Goal: Book appointment/travel/reservation

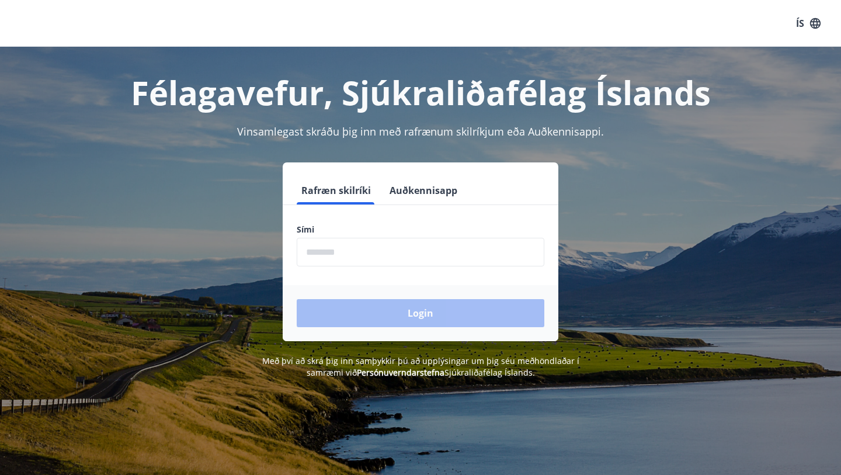
click at [354, 256] on input "phone" at bounding box center [421, 252] width 248 height 29
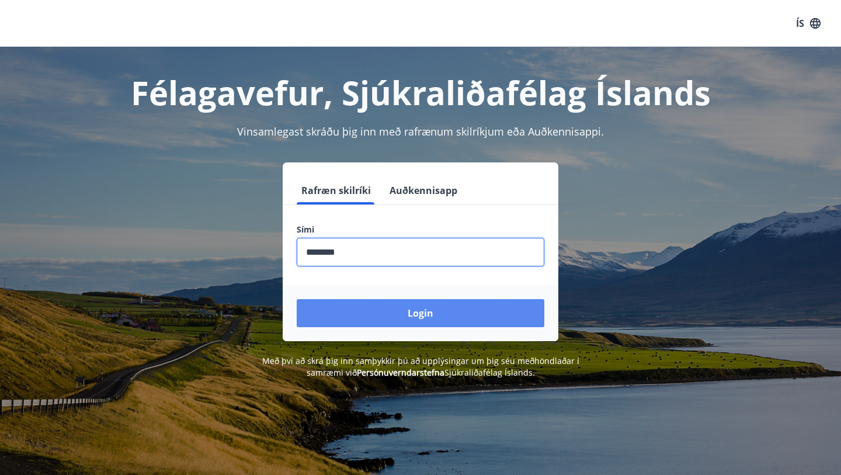
type input "********"
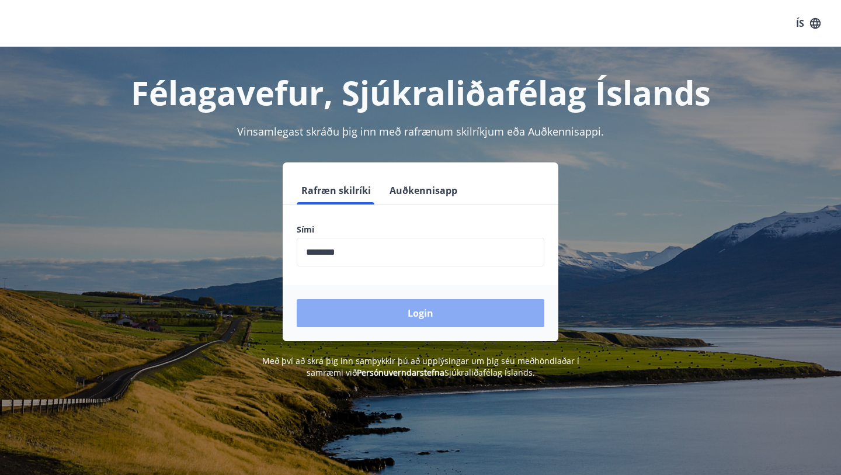
click at [367, 311] on button "Login" at bounding box center [421, 313] width 248 height 28
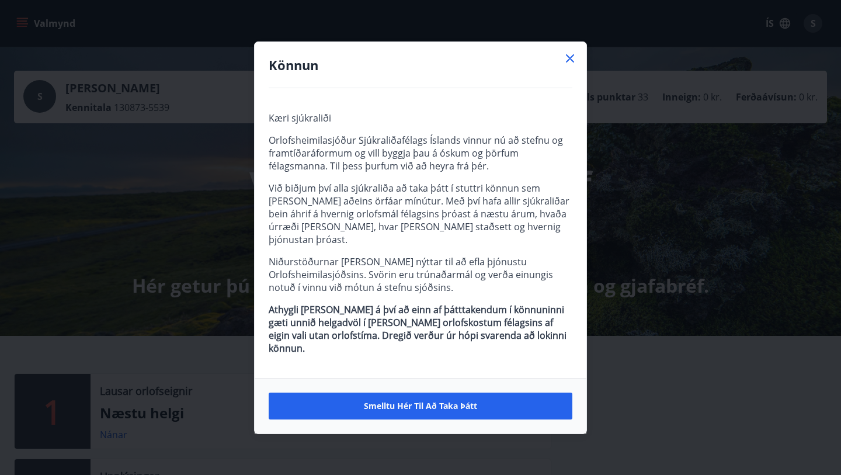
click at [573, 65] on icon at bounding box center [570, 58] width 14 height 14
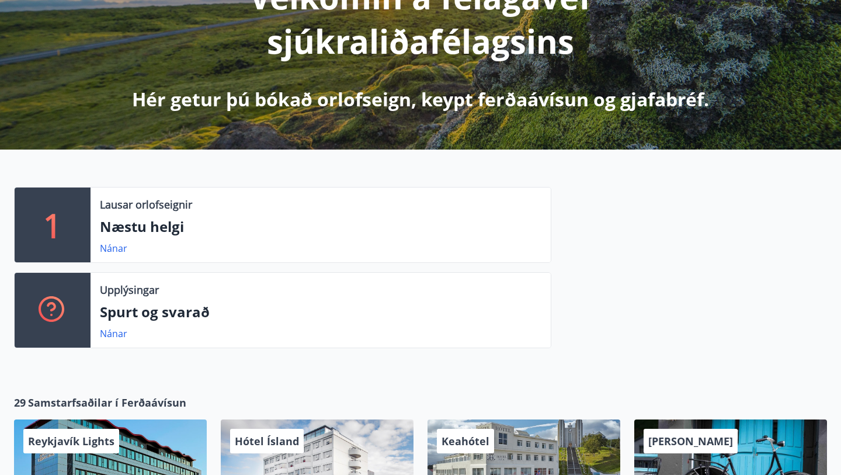
scroll to position [183, 0]
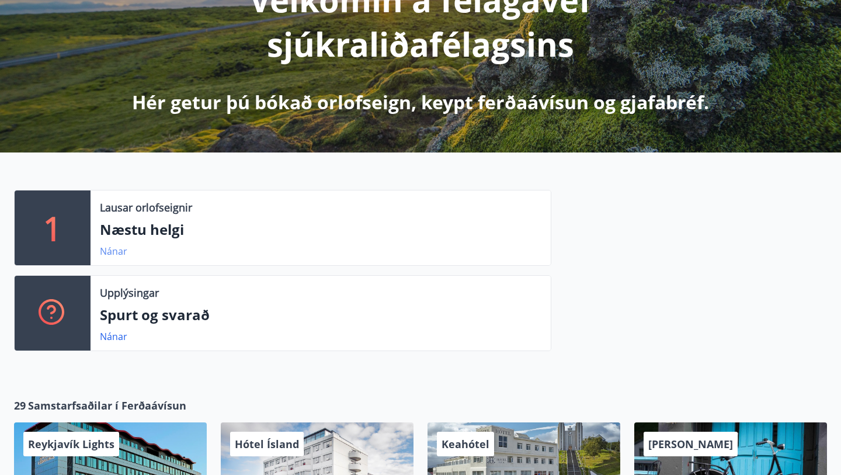
click at [113, 248] on link "Nánar" at bounding box center [113, 251] width 27 height 13
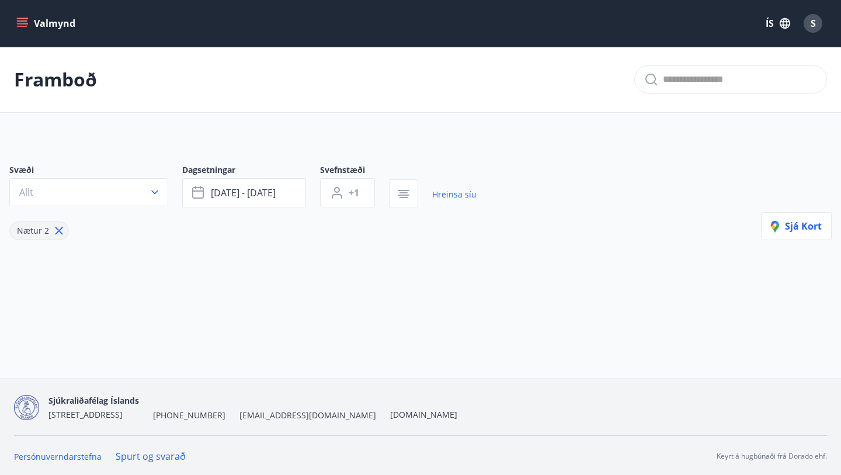
type input "*"
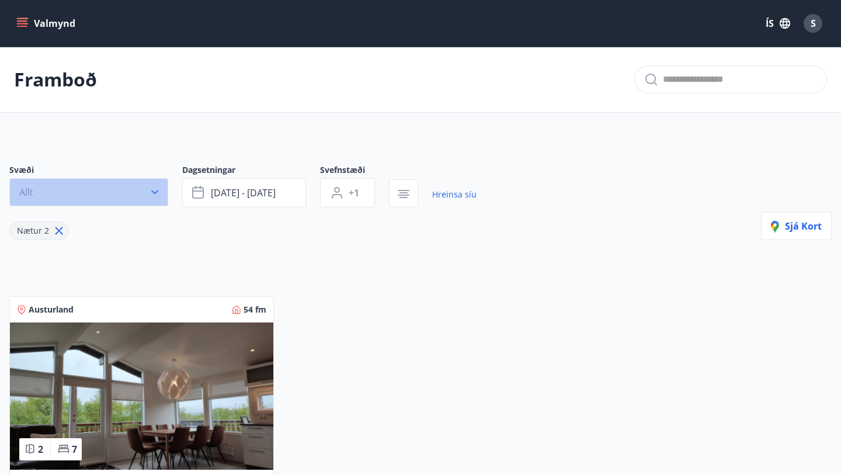
click at [152, 193] on icon "button" at bounding box center [155, 192] width 12 height 12
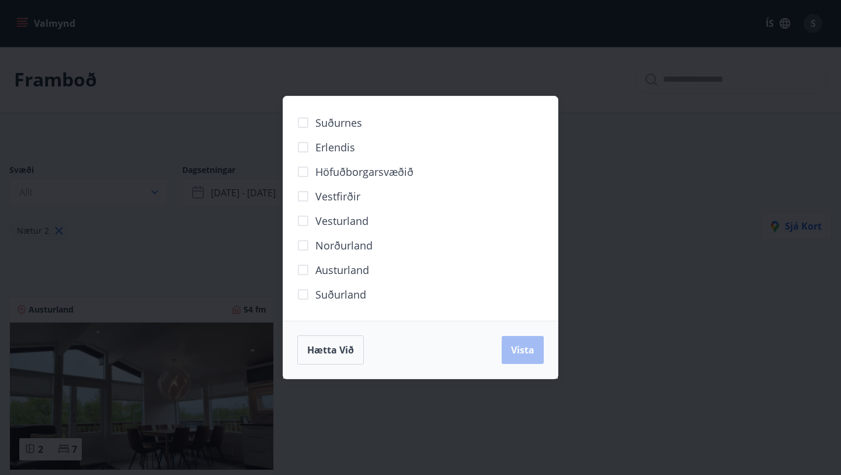
click at [615, 182] on div "Suðurnes Erlendis Höfuðborgarsvæðið Vestfirðir Vesturland Norðurland Austurland…" at bounding box center [420, 237] width 841 height 475
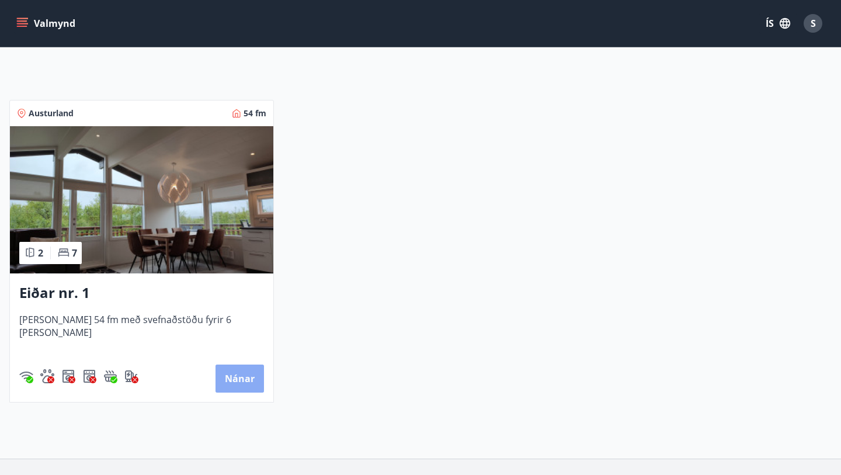
click at [234, 381] on button "Nánar" at bounding box center [239, 378] width 48 height 28
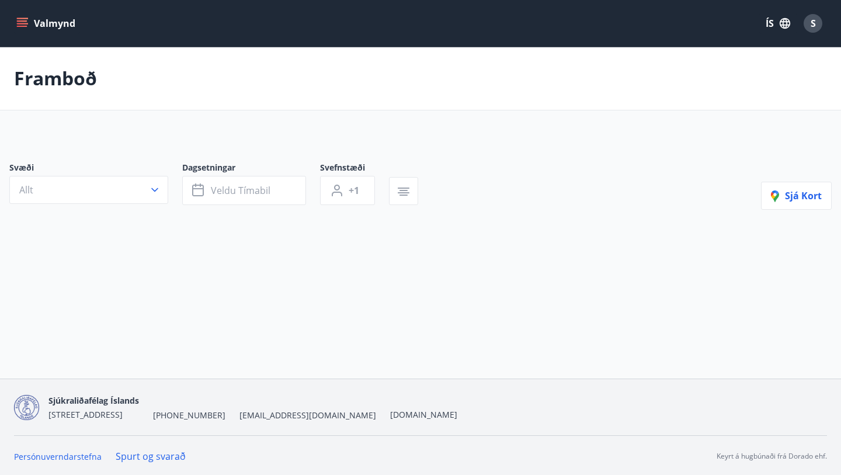
type input "*"
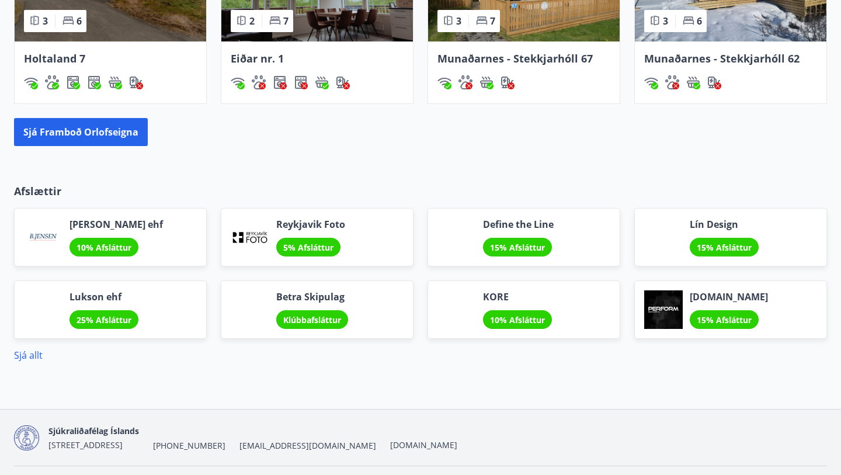
scroll to position [917, 0]
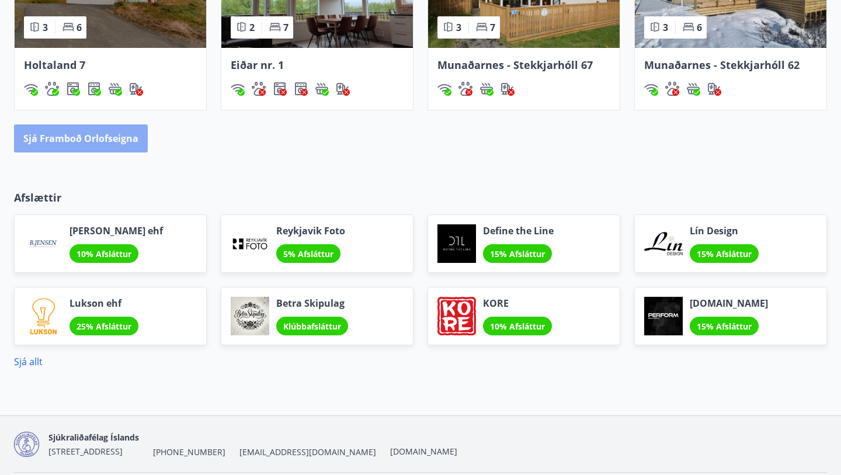
click at [81, 141] on button "Sjá framboð orlofseigna" at bounding box center [81, 138] width 134 height 28
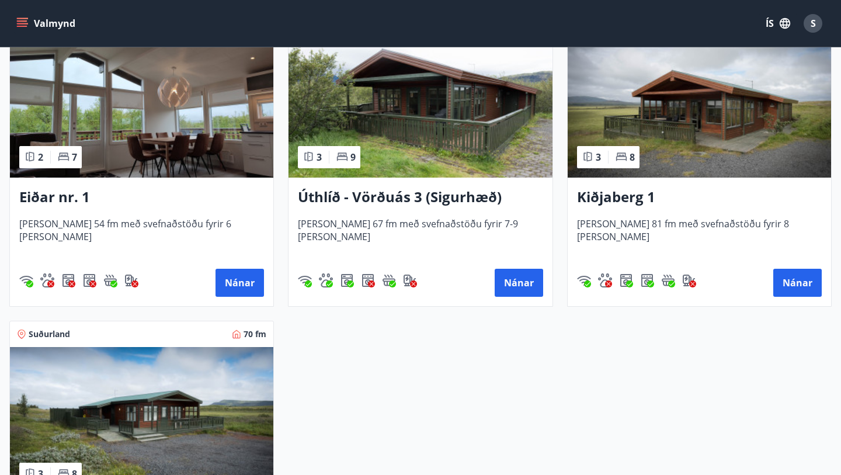
scroll to position [1532, 0]
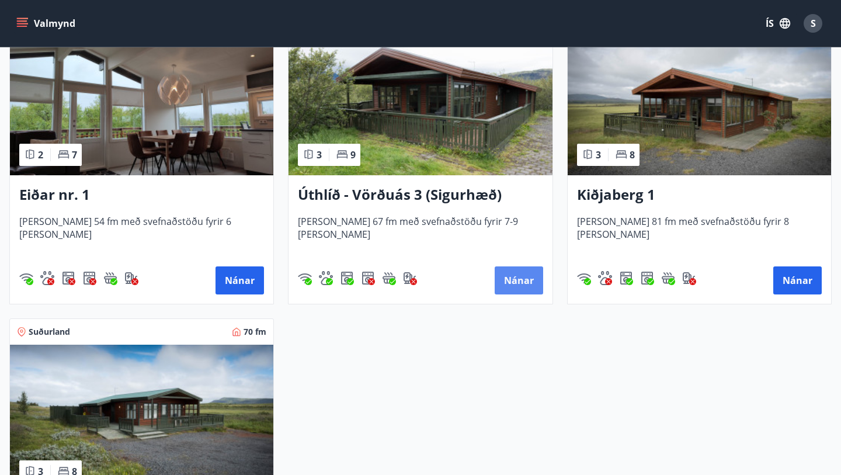
click at [517, 283] on button "Nánar" at bounding box center [519, 280] width 48 height 28
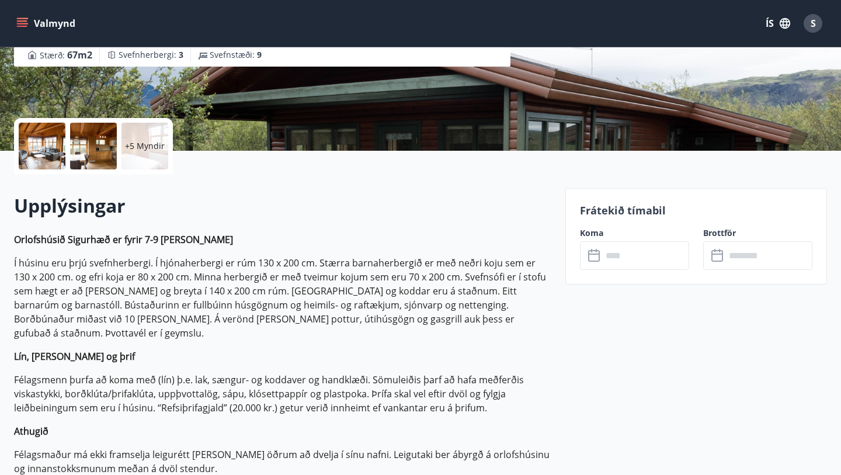
scroll to position [201, 0]
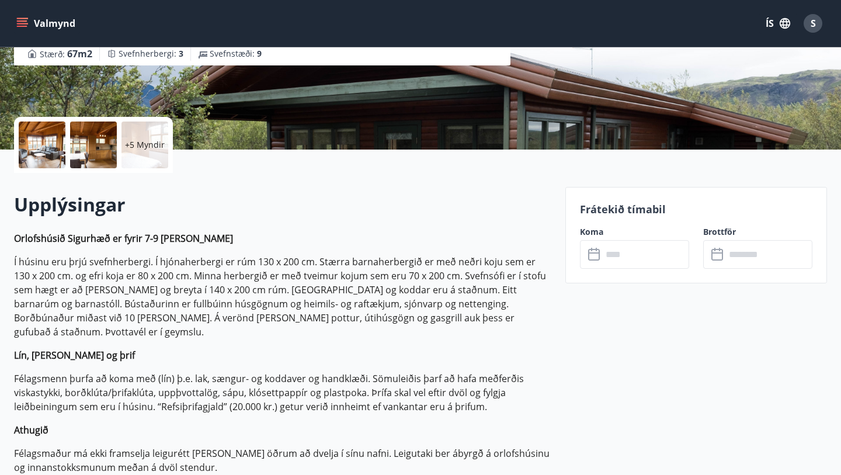
click at [593, 258] on icon at bounding box center [595, 255] width 14 height 14
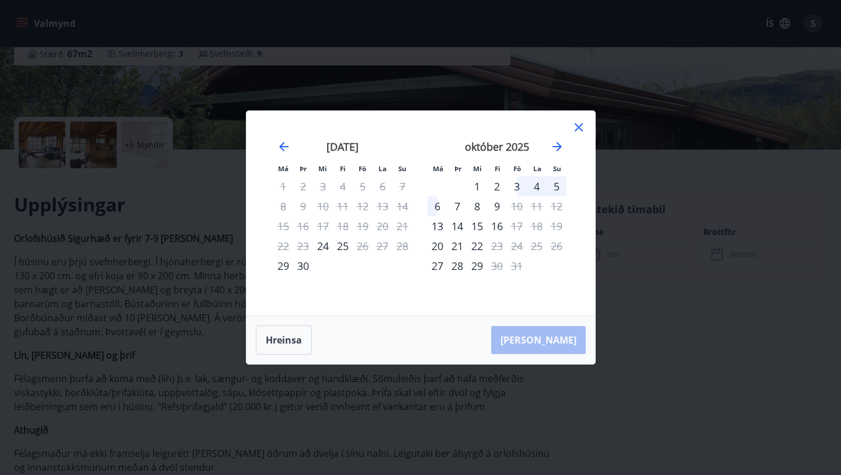
click at [578, 127] on icon at bounding box center [579, 128] width 2 height 2
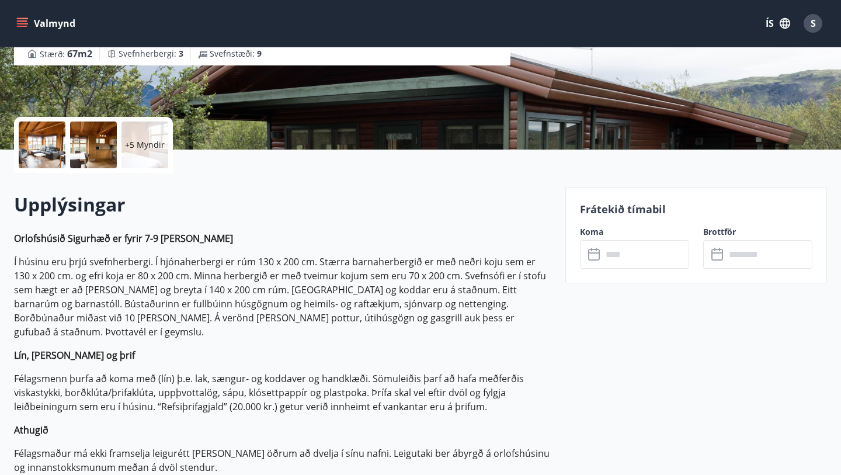
scroll to position [0, 0]
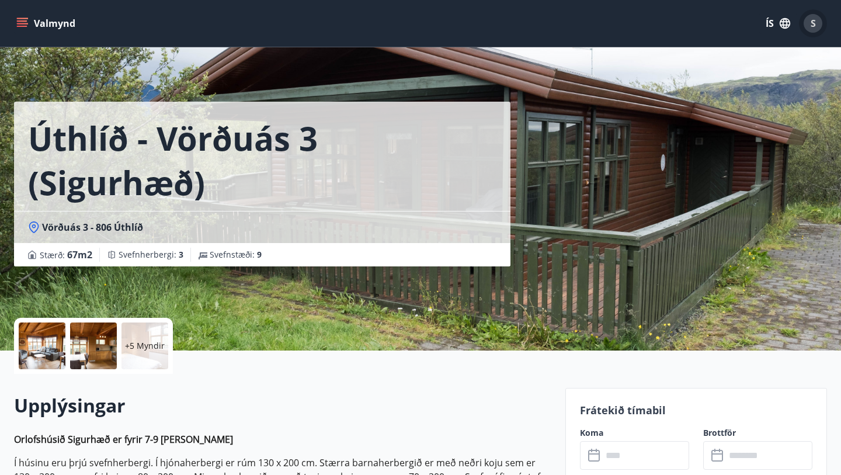
click at [817, 24] on div "S" at bounding box center [813, 23] width 19 height 19
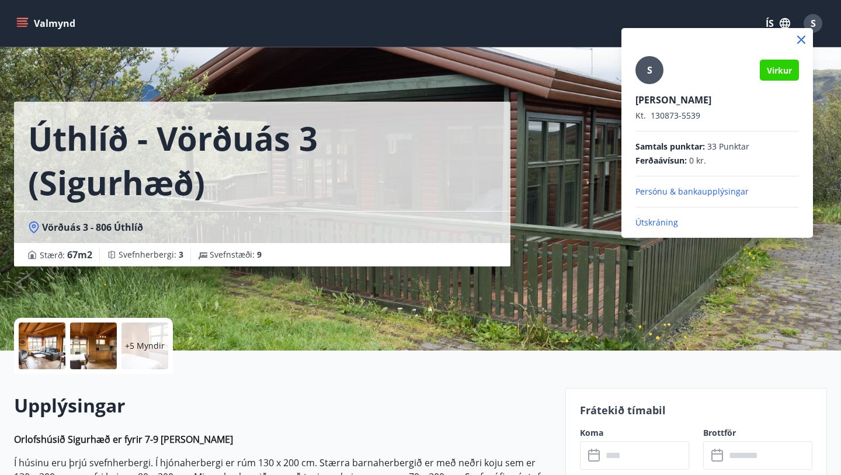
click at [658, 222] on p "Útskráning" at bounding box center [717, 223] width 164 height 12
click at [655, 223] on p "Útskráning" at bounding box center [717, 223] width 164 height 12
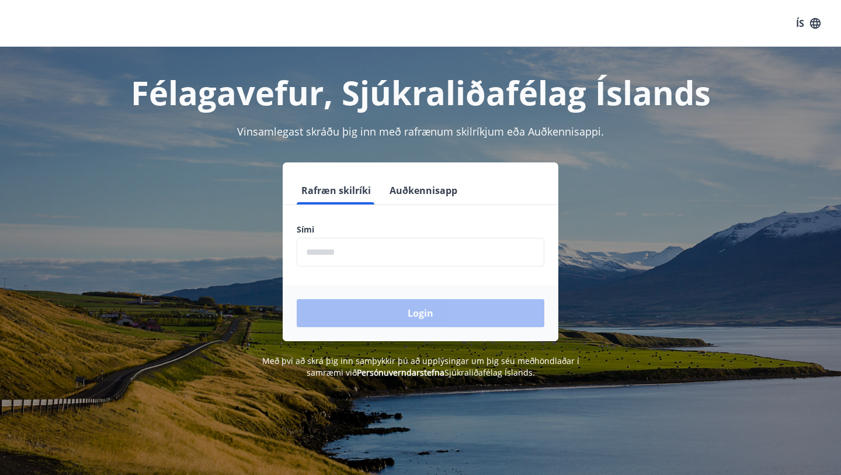
click at [345, 258] on input "phone" at bounding box center [421, 252] width 248 height 29
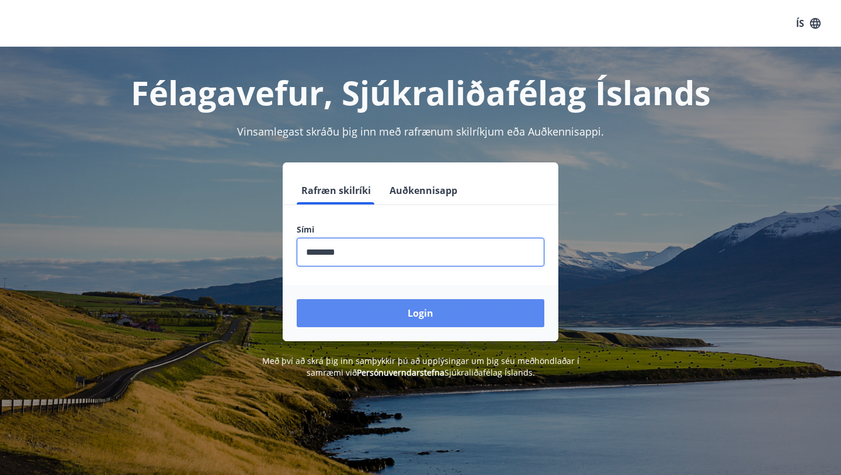
type input "********"
click at [403, 310] on button "Login" at bounding box center [421, 313] width 248 height 28
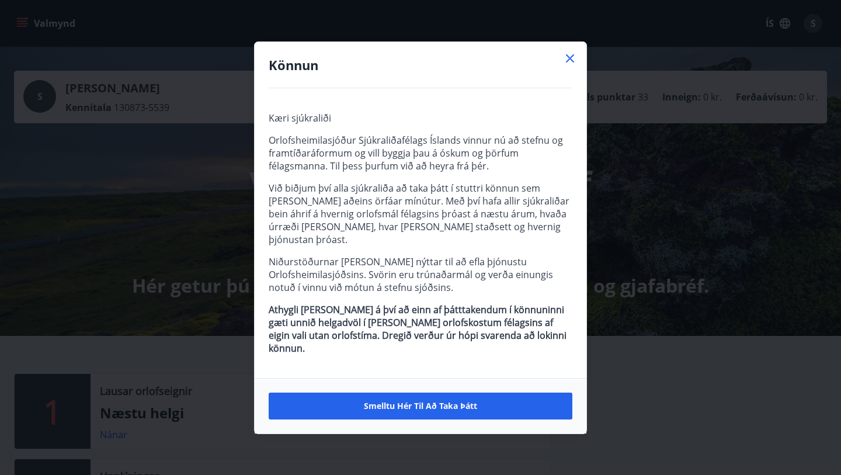
click at [571, 62] on icon at bounding box center [570, 58] width 8 height 8
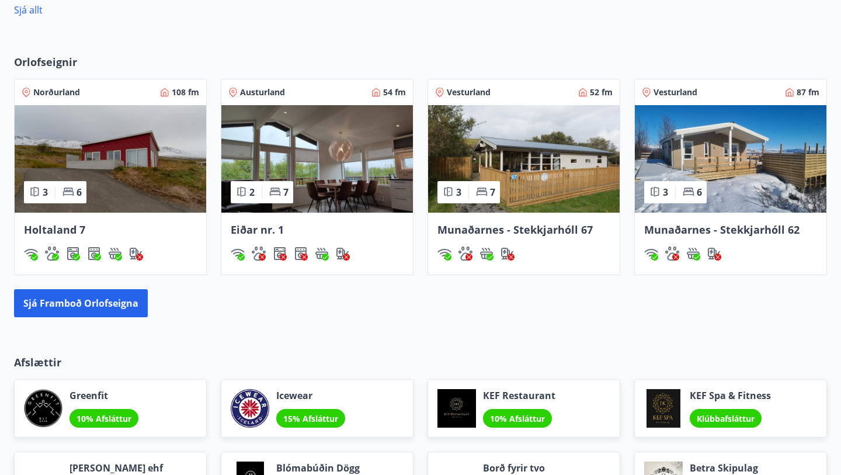
scroll to position [768, 0]
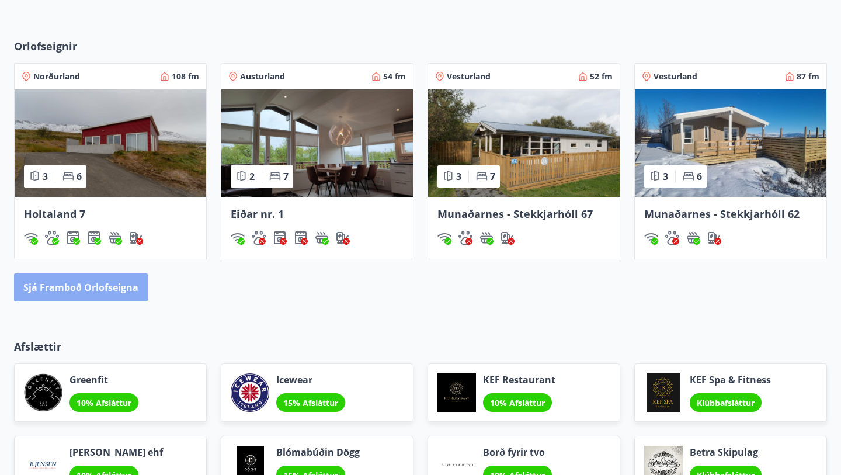
click at [100, 298] on button "Sjá framboð orlofseigna" at bounding box center [81, 287] width 134 height 28
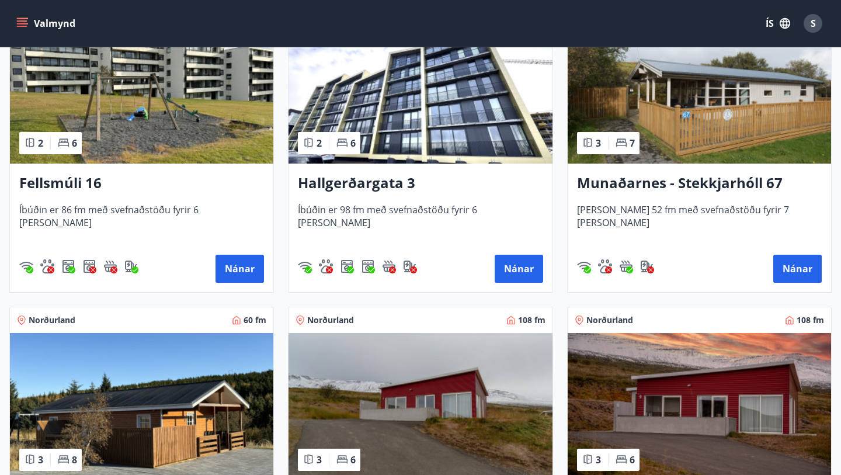
scroll to position [913, 0]
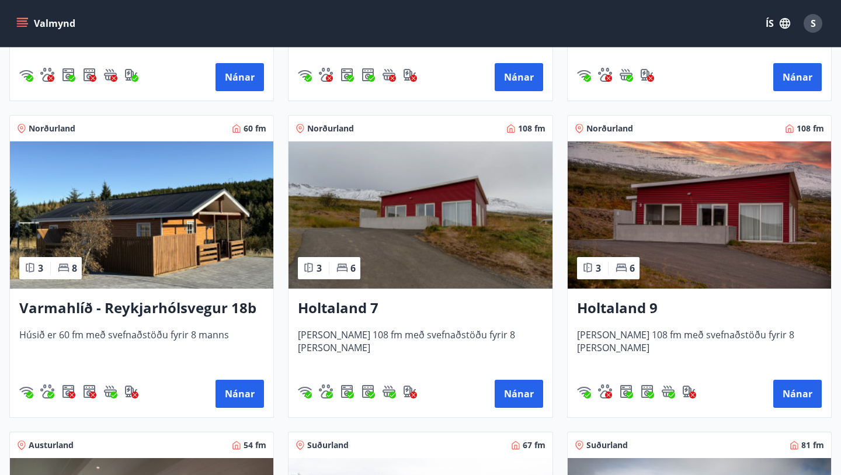
click at [164, 236] on img at bounding box center [141, 214] width 263 height 147
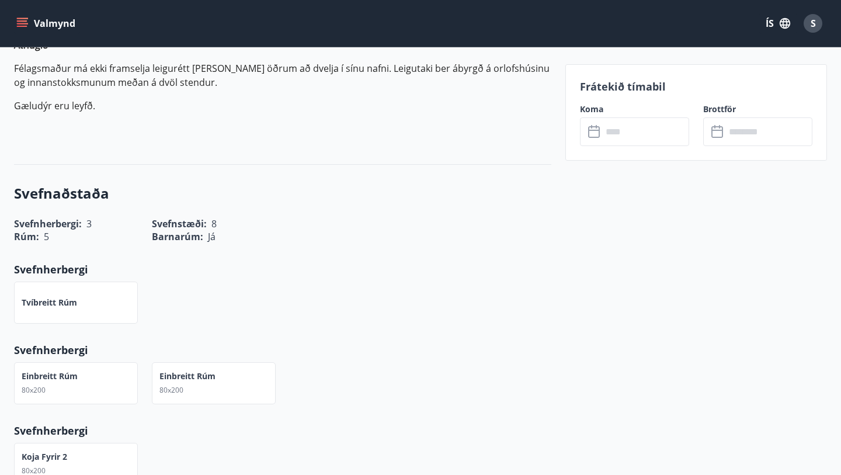
scroll to position [527, 0]
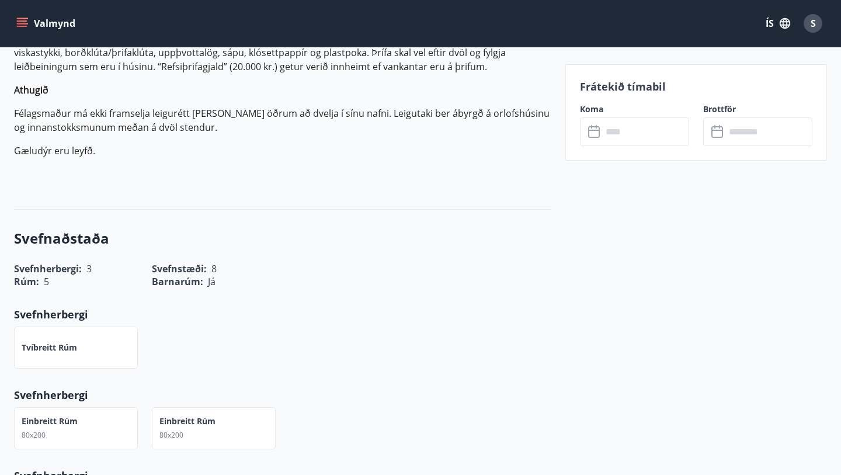
click at [593, 135] on icon at bounding box center [595, 132] width 14 height 14
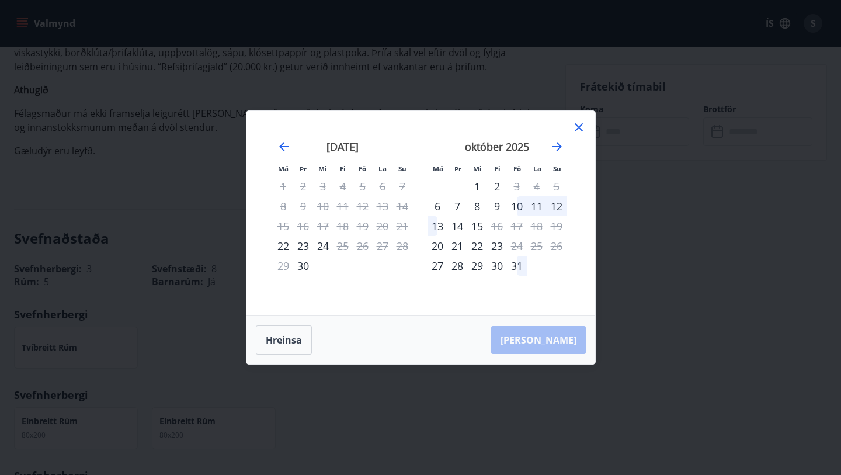
click at [576, 128] on icon at bounding box center [579, 127] width 14 height 14
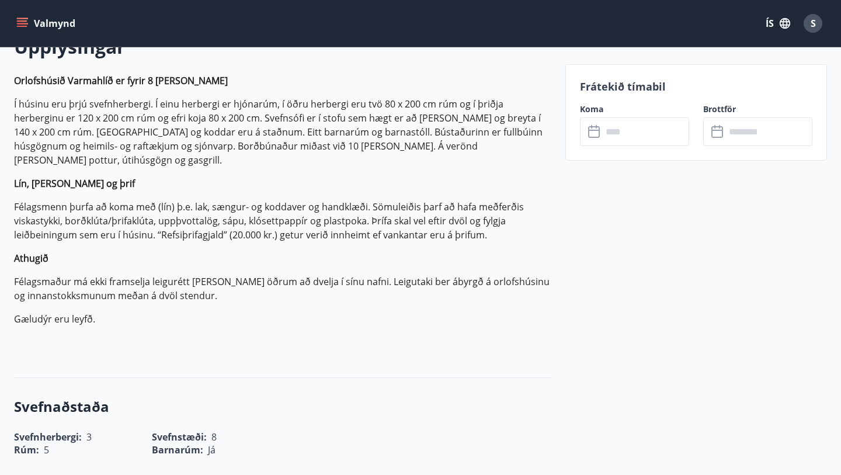
scroll to position [209, 0]
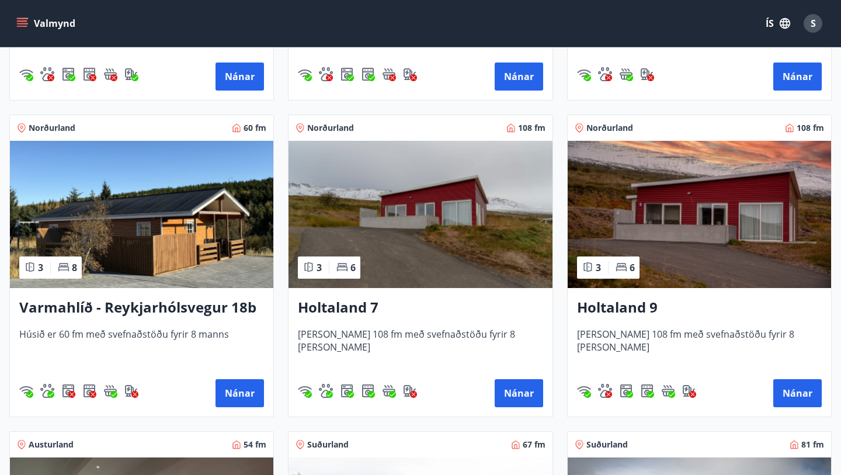
scroll to position [1159, 0]
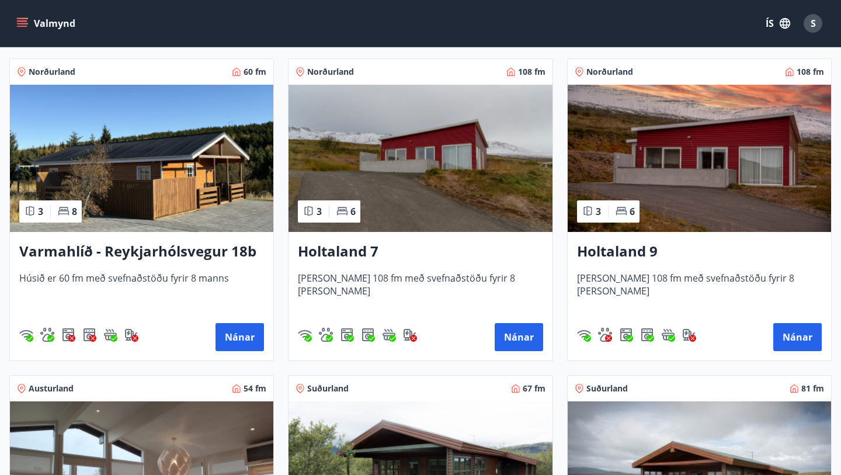
click at [434, 176] on img at bounding box center [419, 158] width 263 height 147
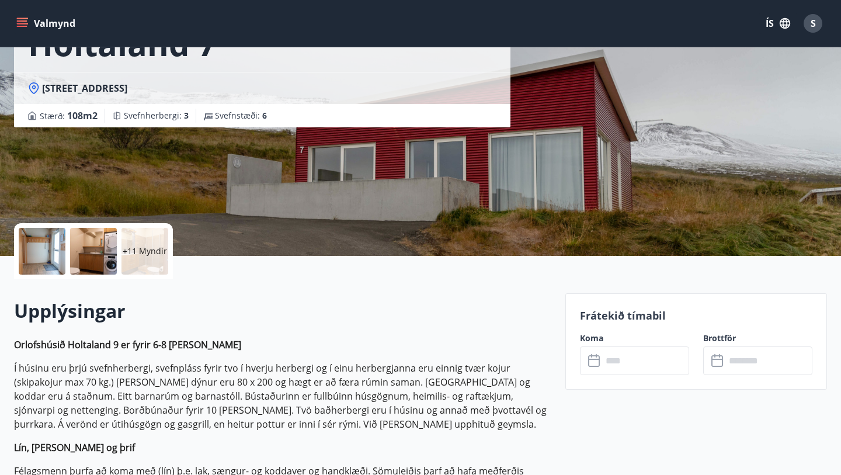
scroll to position [203, 0]
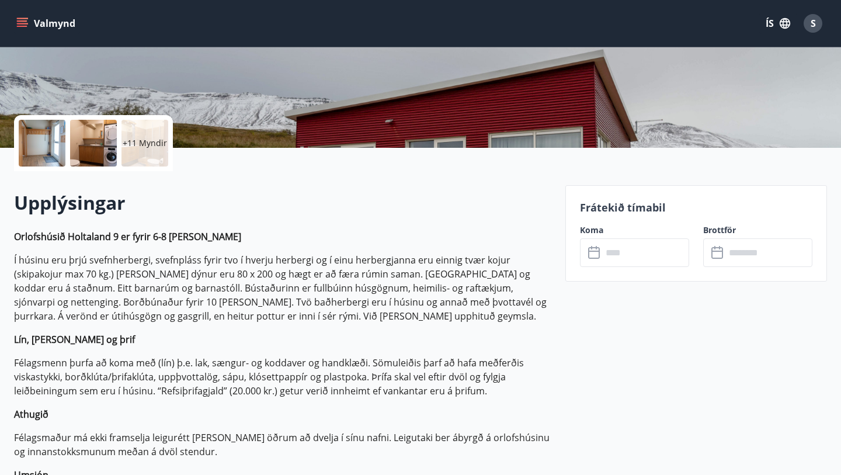
click at [594, 256] on icon at bounding box center [595, 253] width 14 height 14
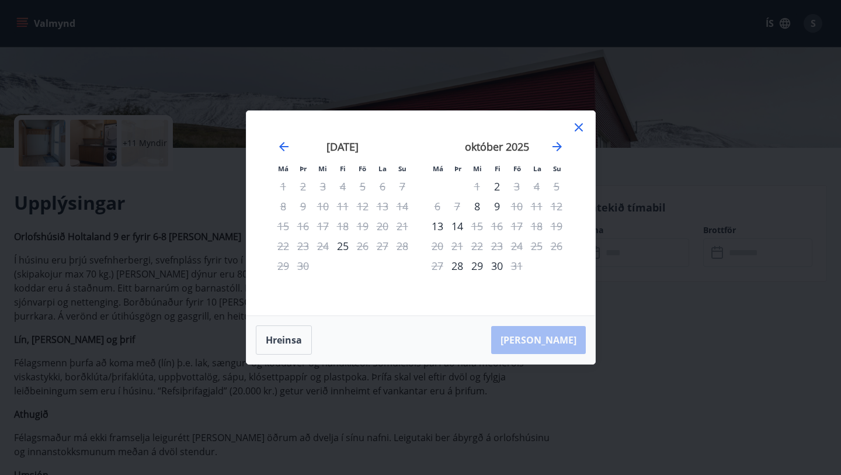
click at [578, 128] on icon at bounding box center [579, 127] width 8 height 8
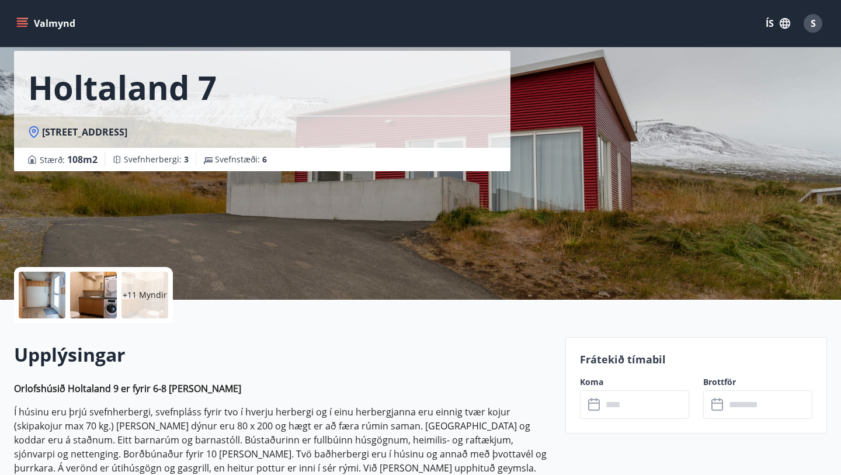
scroll to position [0, 0]
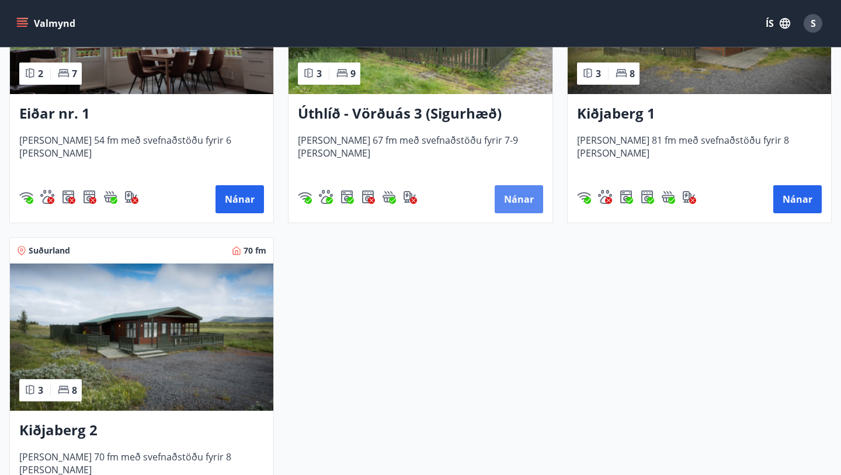
scroll to position [1591, 0]
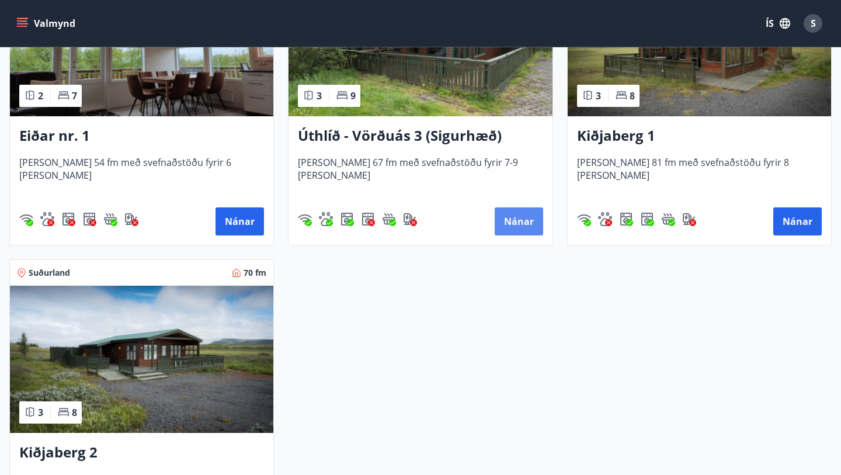
click at [513, 220] on button "Nánar" at bounding box center [519, 221] width 48 height 28
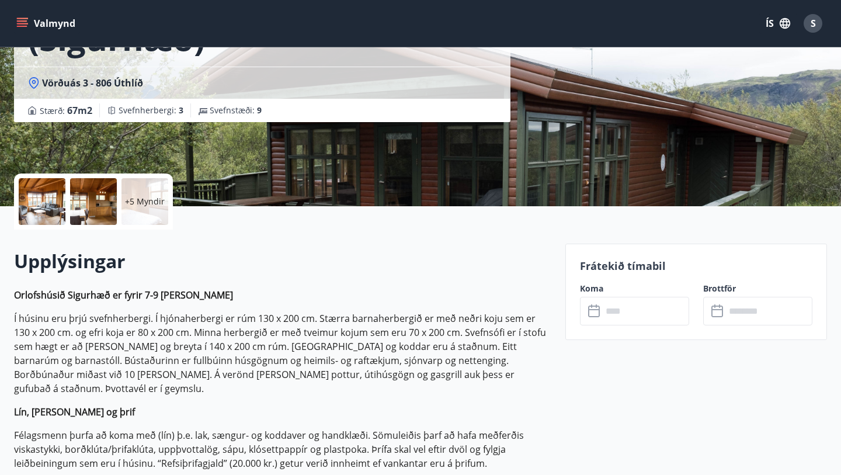
scroll to position [169, 0]
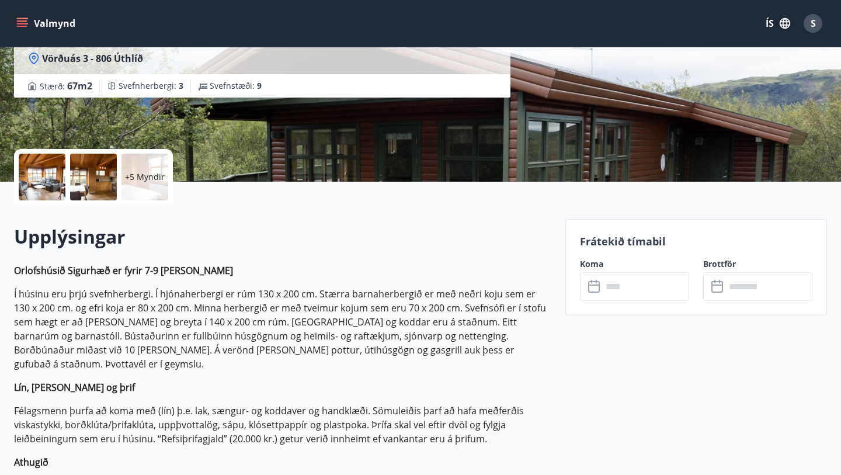
click at [594, 288] on icon at bounding box center [595, 287] width 14 height 14
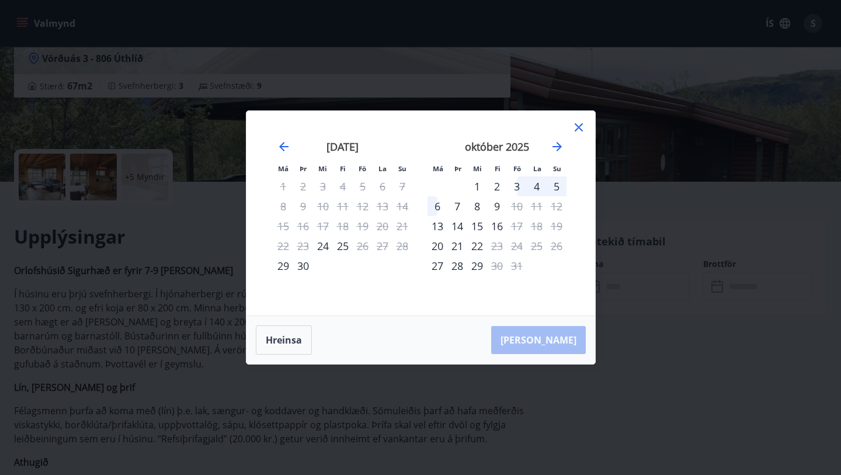
click at [577, 127] on icon at bounding box center [579, 127] width 14 height 14
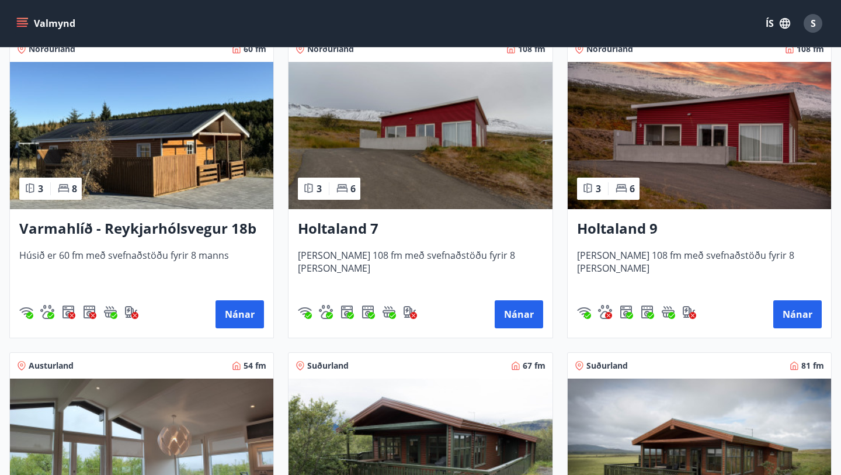
scroll to position [1182, 0]
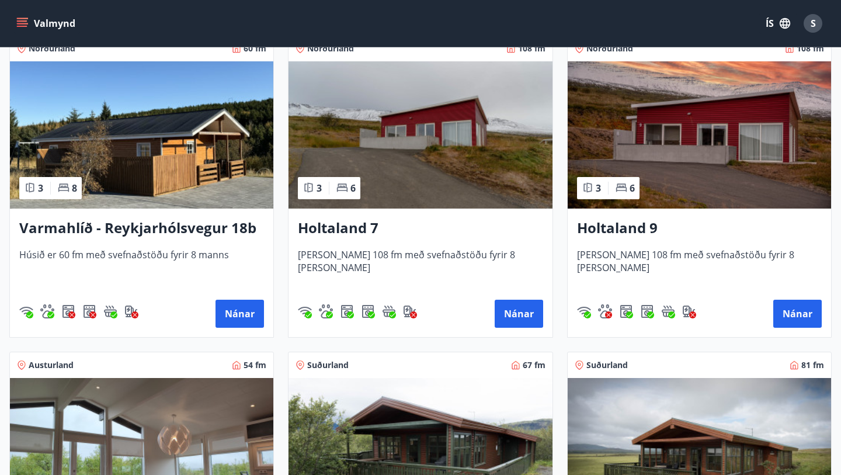
click at [402, 157] on img at bounding box center [419, 134] width 263 height 147
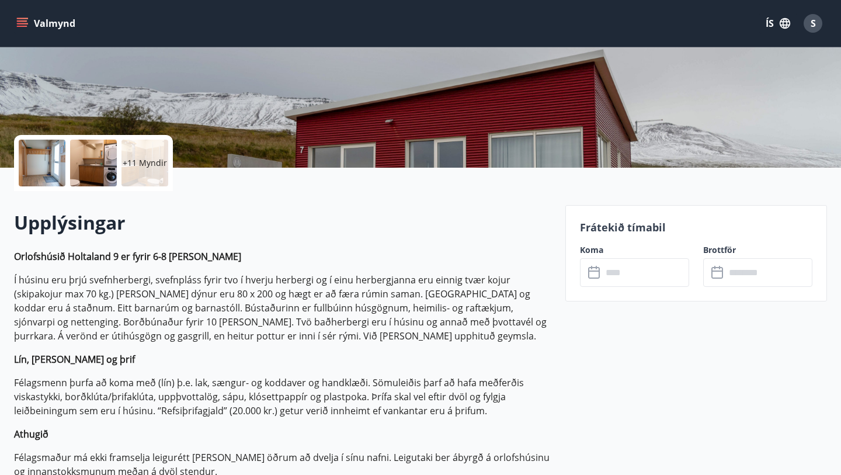
scroll to position [192, 0]
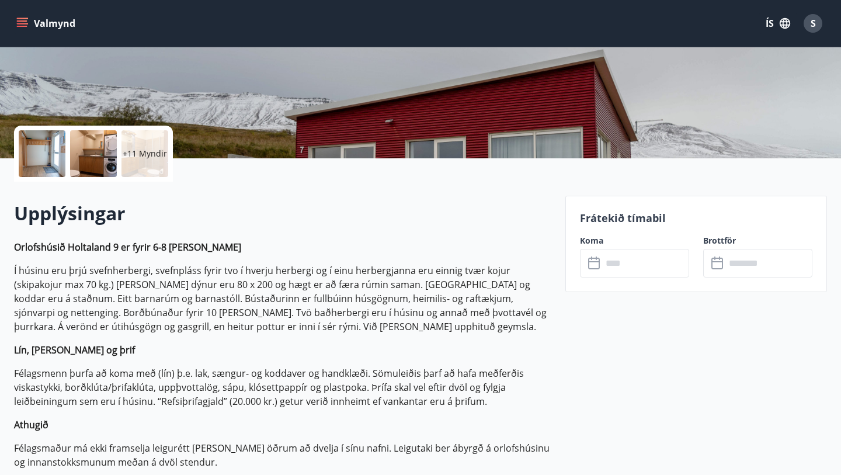
click at [595, 265] on icon at bounding box center [595, 263] width 14 height 14
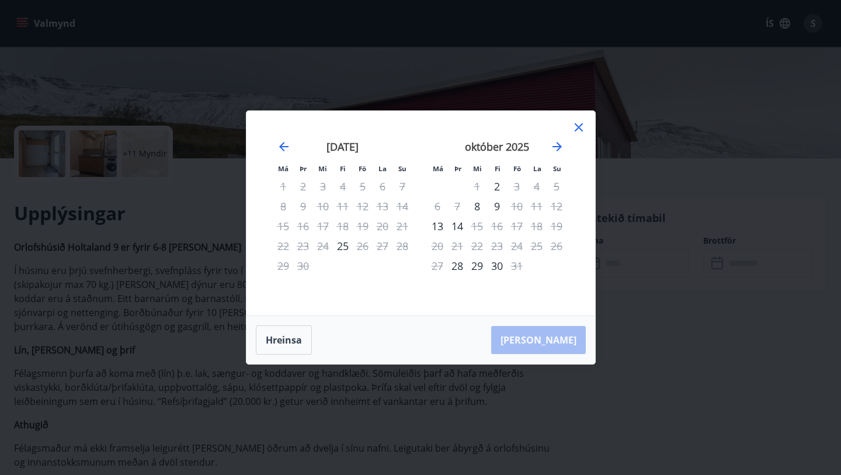
click at [579, 124] on icon at bounding box center [579, 127] width 14 height 14
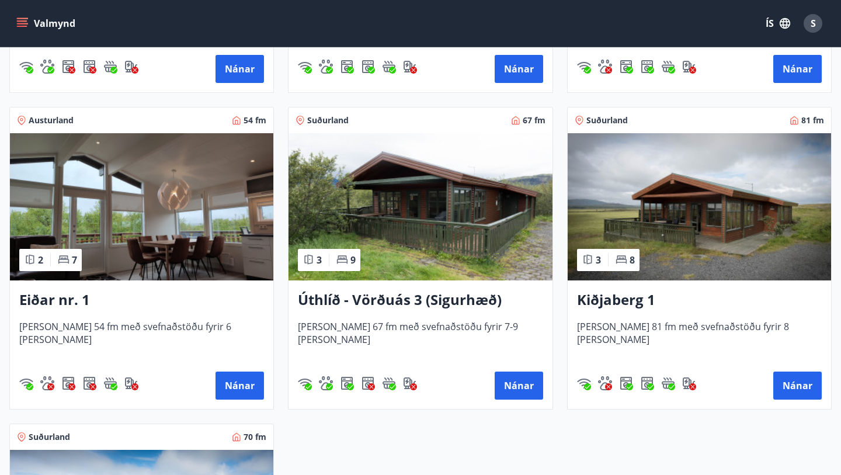
scroll to position [1429, 0]
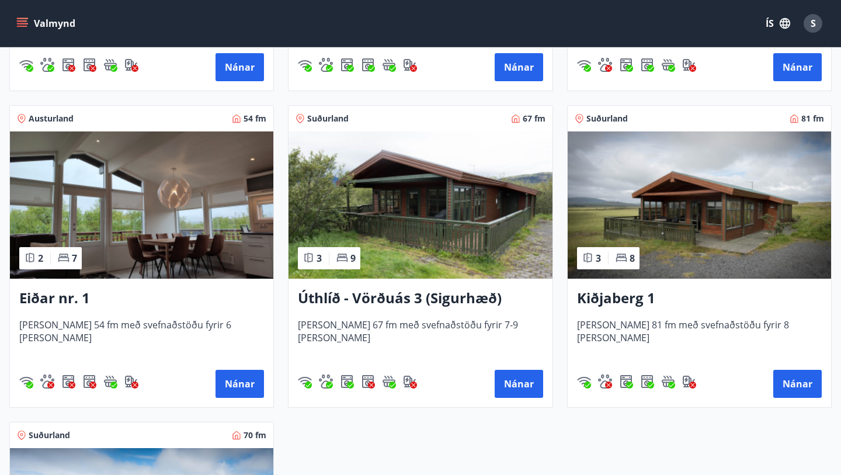
click at [413, 218] on img at bounding box center [419, 204] width 263 height 147
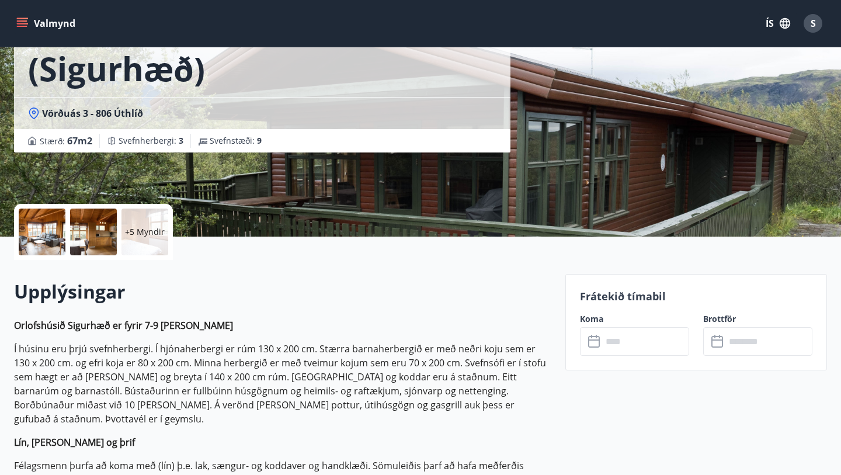
scroll to position [169, 0]
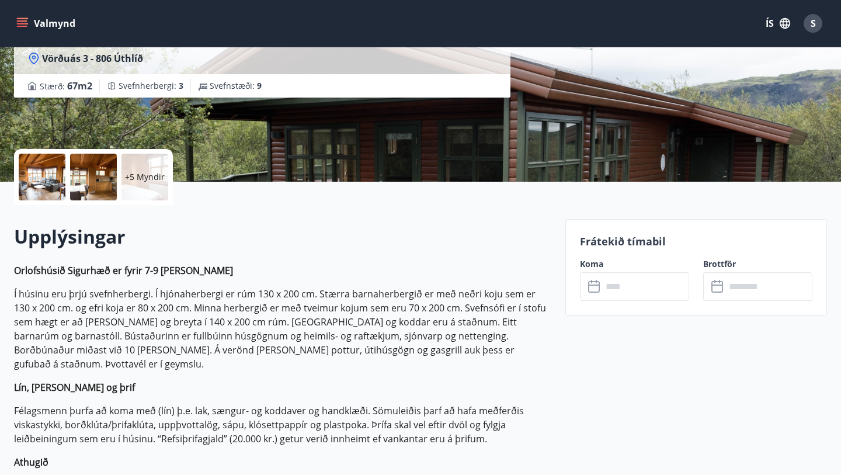
click at [593, 290] on icon at bounding box center [595, 287] width 14 height 14
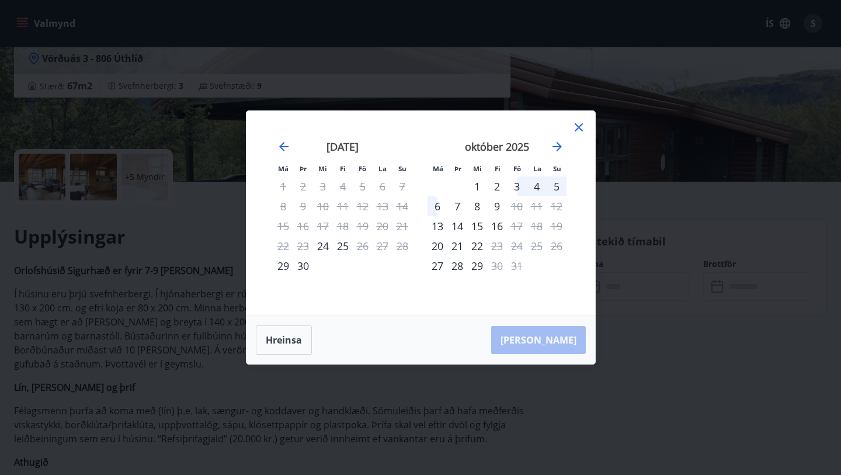
click at [578, 130] on icon at bounding box center [579, 127] width 14 height 14
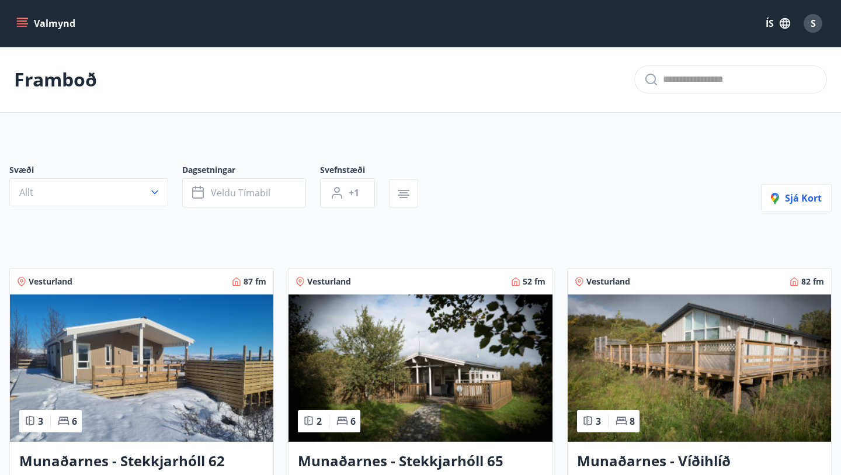
click at [815, 22] on span "S" at bounding box center [813, 23] width 5 height 13
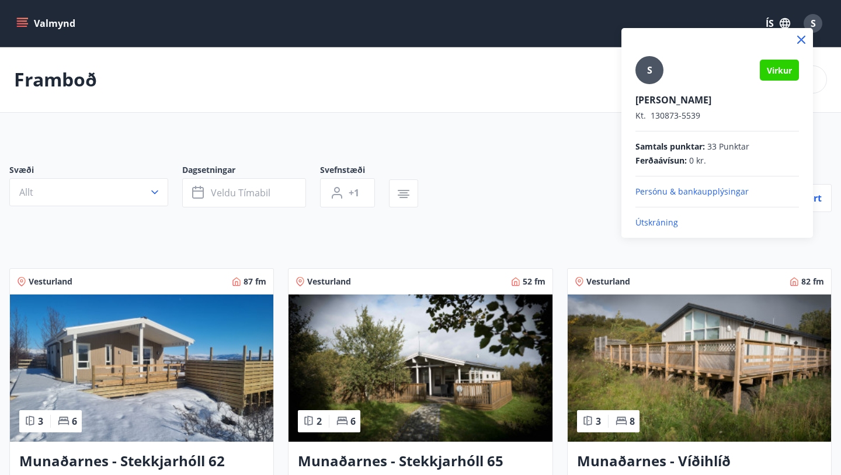
click at [665, 222] on p "Útskráning" at bounding box center [717, 223] width 164 height 12
